Goal: Task Accomplishment & Management: Complete application form

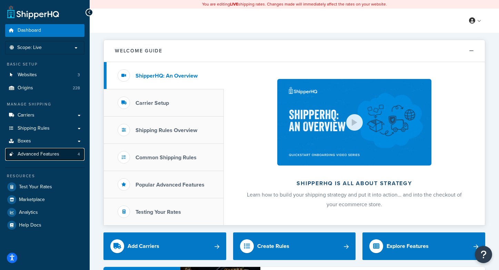
click at [45, 153] on span "Advanced Features" at bounding box center [39, 154] width 42 height 6
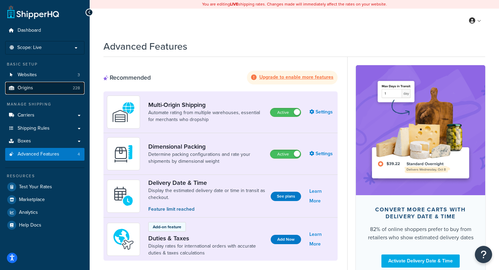
click at [29, 88] on span "Origins" at bounding box center [26, 88] width 16 height 6
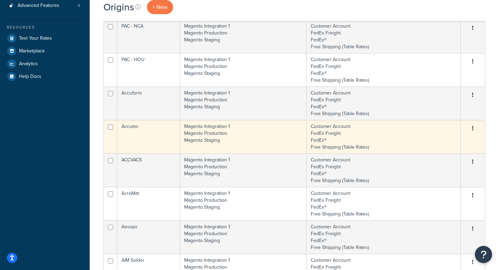
scroll to position [330, 0]
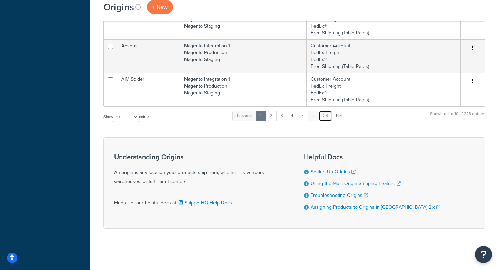
click at [329, 117] on link "23" at bounding box center [325, 116] width 13 height 10
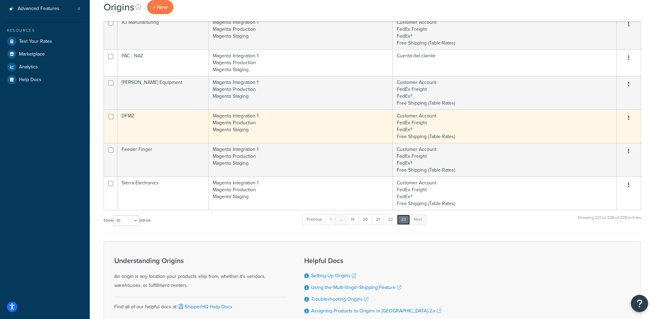
scroll to position [0, 0]
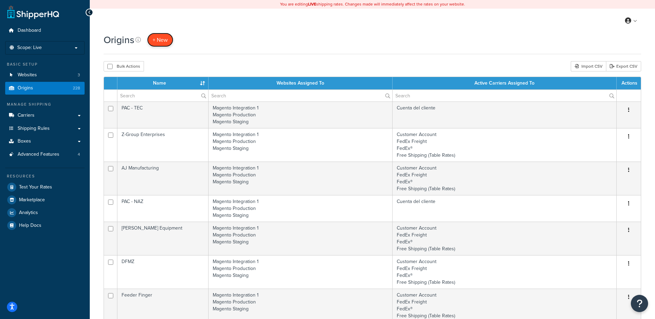
click at [169, 38] on link "+ New" at bounding box center [160, 40] width 26 height 14
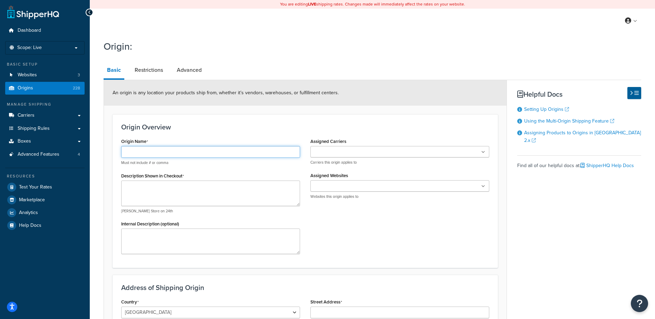
click at [166, 152] on input "Origin Name" at bounding box center [210, 152] width 179 height 12
paste input "Interstuhl Inc."
click at [146, 150] on input "Interstuhl Inc." at bounding box center [210, 152] width 179 height 12
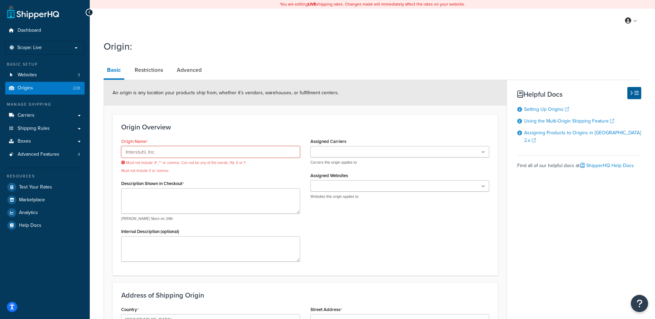
drag, startPoint x: 166, startPoint y: 155, endPoint x: 146, endPoint y: 160, distance: 21.1
click at [146, 160] on div "Interstuhl, Inc. Must not include '#', '*' or comma. Can not be any of the word…" at bounding box center [210, 159] width 179 height 27
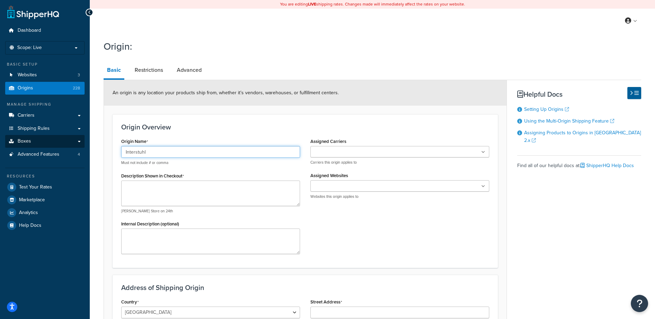
drag, startPoint x: 171, startPoint y: 153, endPoint x: 37, endPoint y: 147, distance: 134.0
click at [37, 147] on div "Dashboard Scope: Live Basic Setup Websites 3 Origins 228 Manage Shipping Carrie…" at bounding box center [327, 232] width 655 height 464
type input "Interstuhl"
click at [352, 148] on ul at bounding box center [399, 151] width 179 height 11
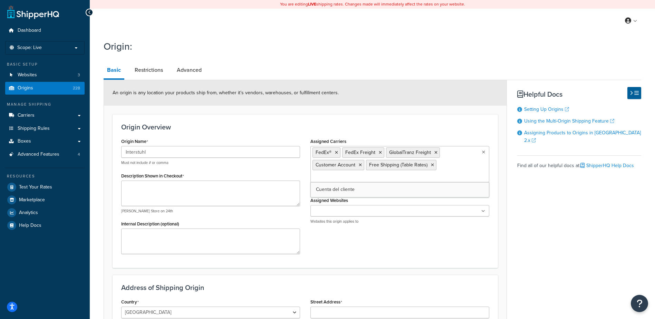
click at [403, 256] on div "Origin Name Interstuhl Must not include # or comma Description Shown in Checkou…" at bounding box center [305, 197] width 378 height 123
click at [363, 214] on input "Assigned Websites" at bounding box center [342, 211] width 61 height 8
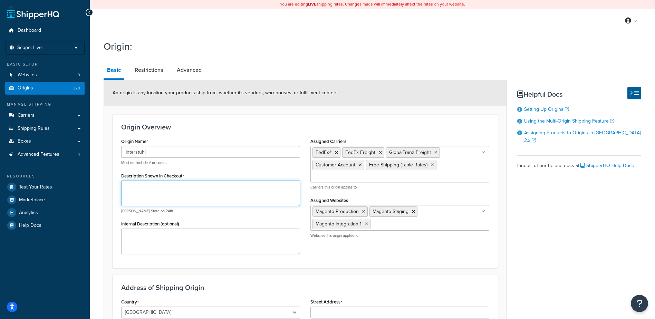
click at [224, 189] on textarea "Description Shown in Checkout" at bounding box center [210, 193] width 179 height 26
paste textarea "Interstuhl"
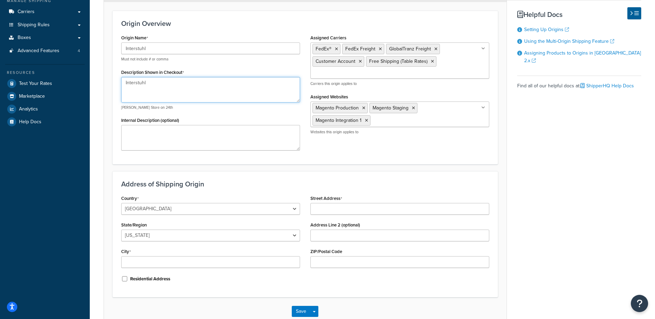
scroll to position [138, 0]
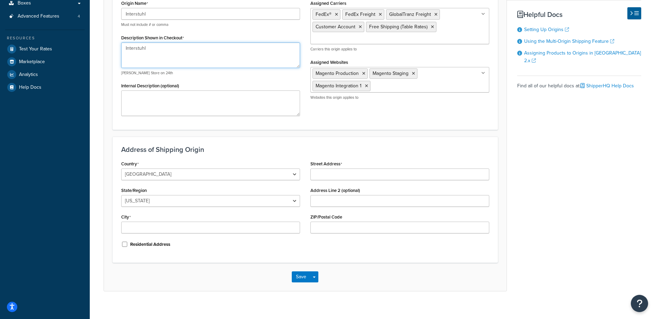
type textarea "Interstuhl"
click at [336, 176] on input "Street Address" at bounding box center [399, 174] width 179 height 12
paste input "1235 N. Clybourn, #349"
type input "1235 N. Clybourn, #349"
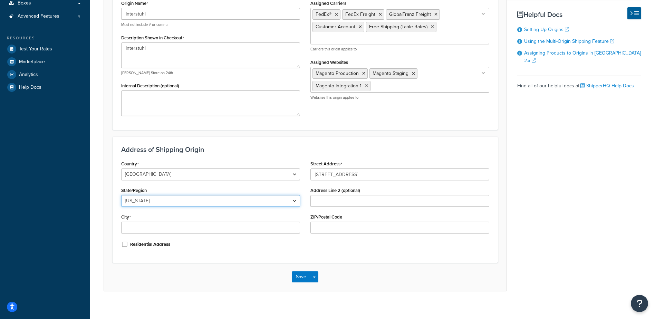
click at [252, 201] on select "Alabama Alaska American Samoa Arizona Arkansas Armed Forces Americas Armed Forc…" at bounding box center [210, 201] width 179 height 12
select select "13"
click at [121, 195] on select "Alabama Alaska American Samoa Arizona Arkansas Armed Forces Americas Armed Forc…" at bounding box center [210, 201] width 179 height 12
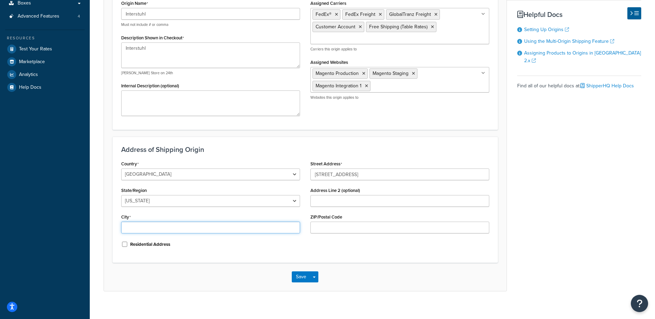
click at [205, 231] on input "City" at bounding box center [210, 228] width 179 height 12
click at [132, 227] on input "CHicago" at bounding box center [210, 228] width 179 height 12
type input "Chicago"
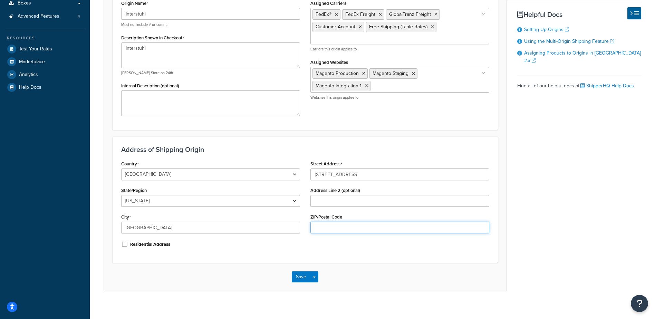
click at [361, 226] on input "ZIP/Postal Code" at bounding box center [399, 228] width 179 height 12
paste input "60610"
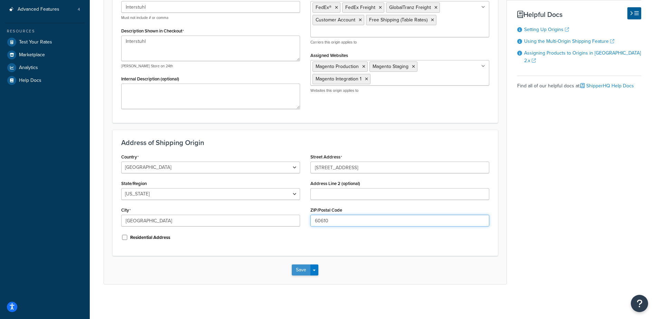
type input "60610"
click at [303, 270] on button "Save" at bounding box center [301, 269] width 19 height 11
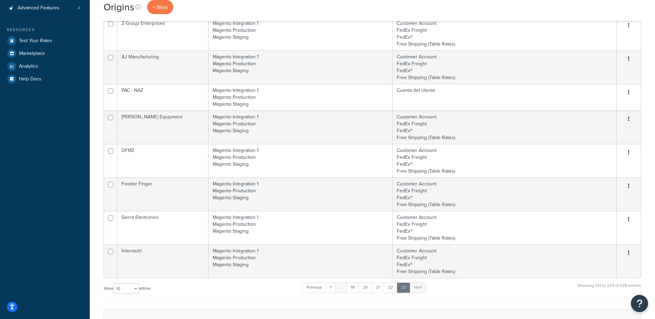
scroll to position [269, 0]
